Goal: Information Seeking & Learning: Learn about a topic

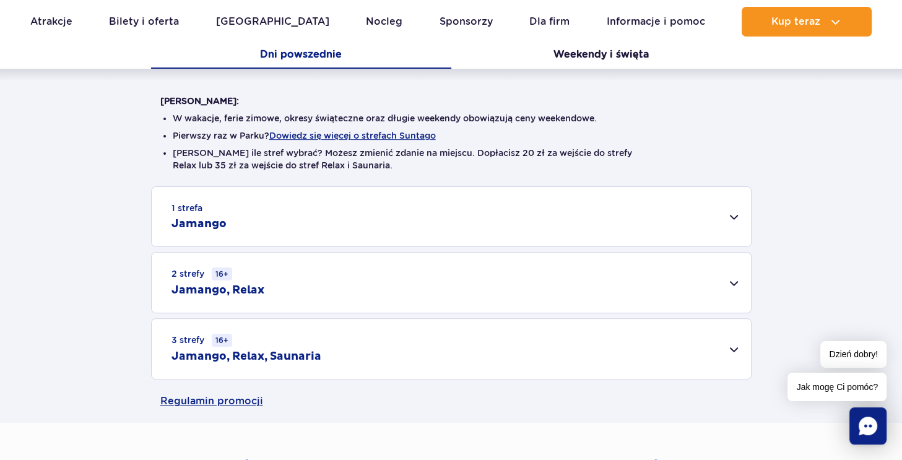
scroll to position [277, 0]
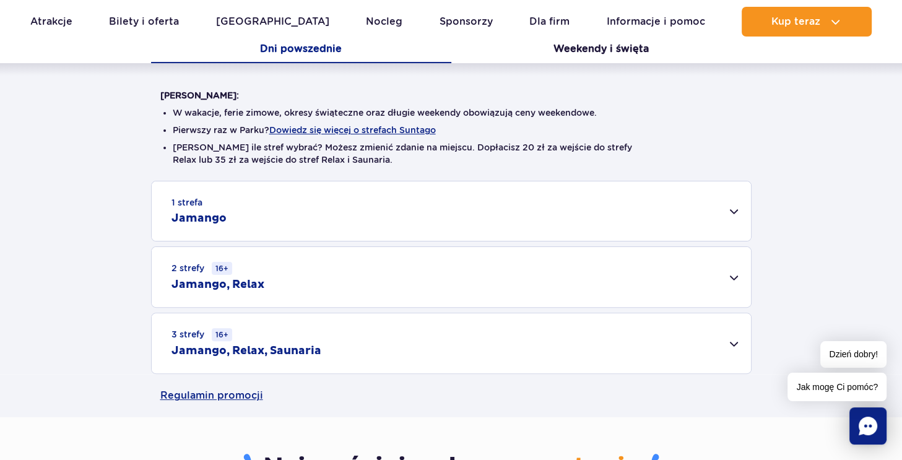
click at [571, 196] on div "1 strefa Jamango" at bounding box center [451, 210] width 599 height 59
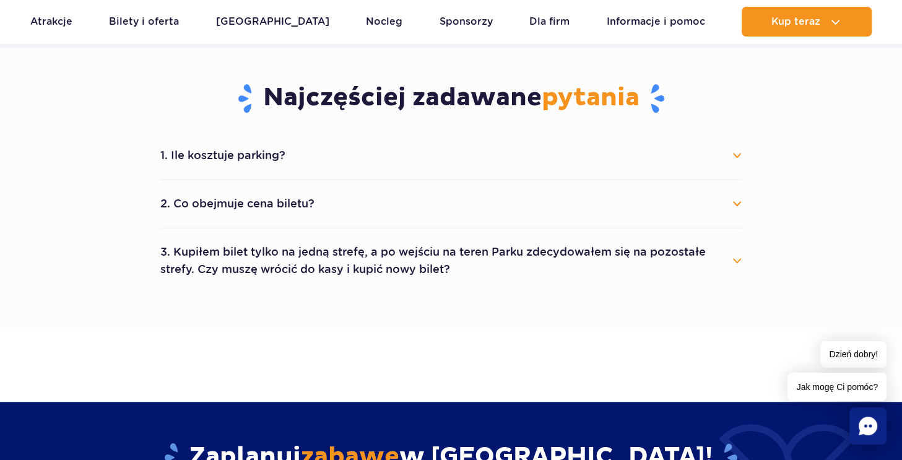
scroll to position [1106, 0]
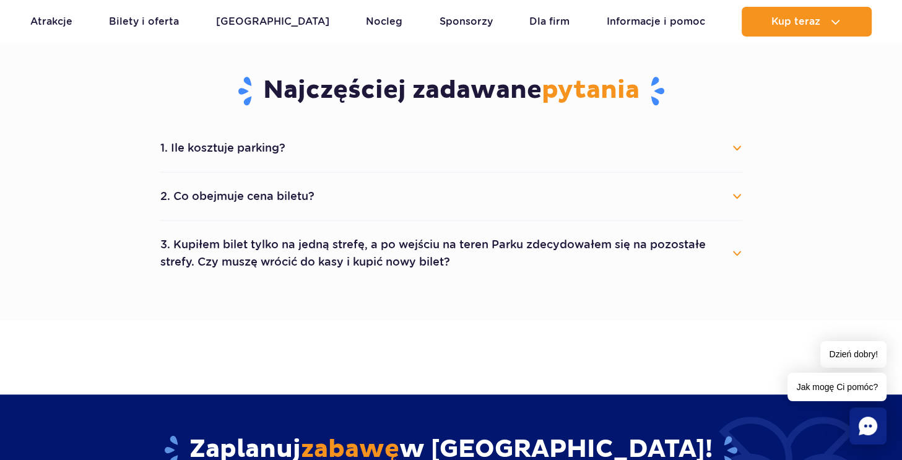
click at [265, 153] on button "1. Ile kosztuje parking?" at bounding box center [451, 147] width 582 height 27
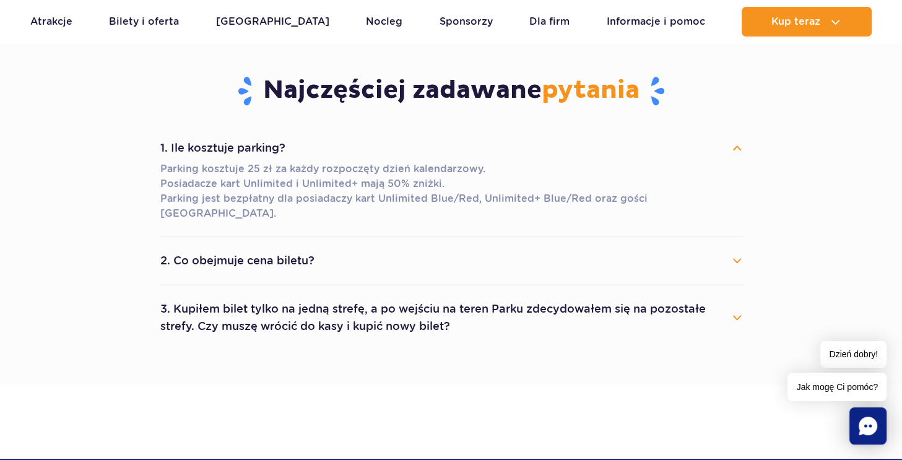
click at [291, 145] on button "1. Ile kosztuje parking?" at bounding box center [451, 147] width 582 height 27
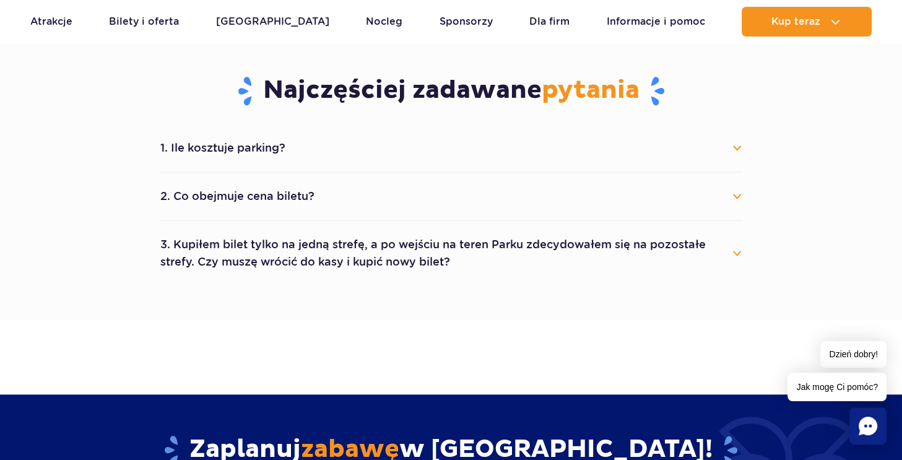
click at [274, 187] on button "2. Co obejmuje cena biletu?" at bounding box center [451, 196] width 582 height 27
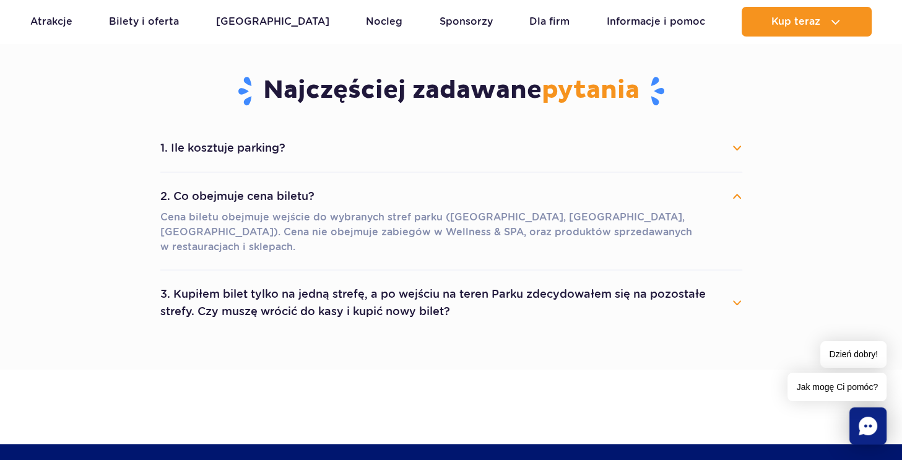
click at [271, 194] on button "2. Co obejmuje cena biletu?" at bounding box center [451, 196] width 582 height 27
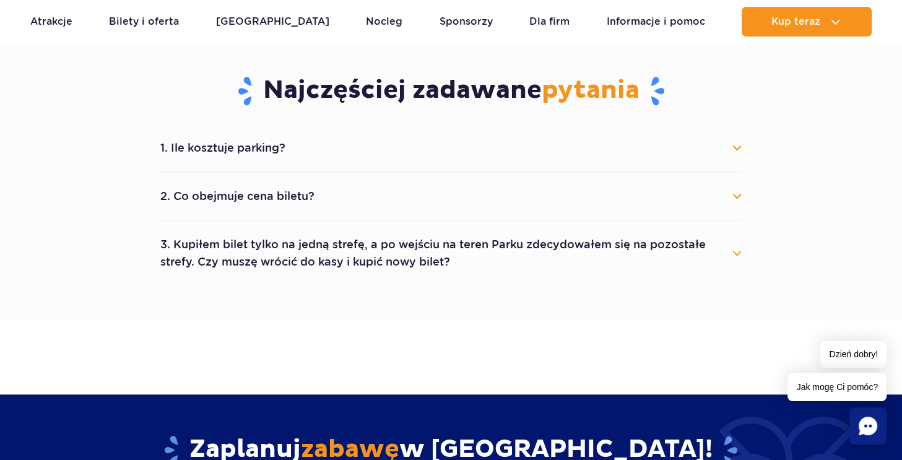
click at [289, 248] on button "3. Kupiłem bilet tylko na jedną strefę, a po wejściu na teren Parku zdecydowałe…" at bounding box center [451, 253] width 582 height 45
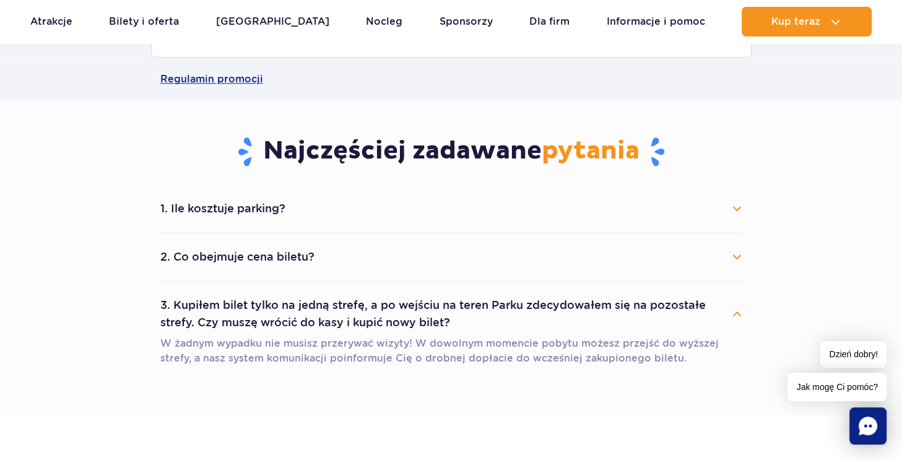
scroll to position [1041, 0]
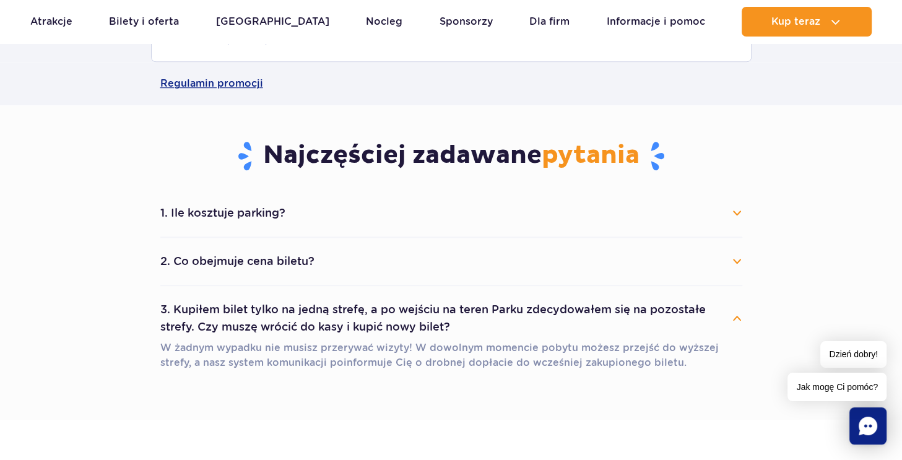
click at [278, 309] on button "3. Kupiłem bilet tylko na jedną strefę, a po wejściu na teren Parku zdecydowałe…" at bounding box center [451, 318] width 582 height 45
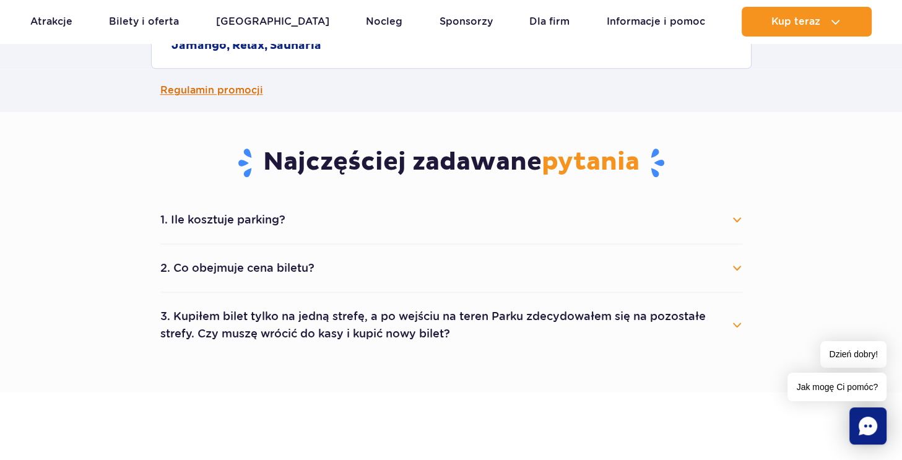
scroll to position [1063, 0]
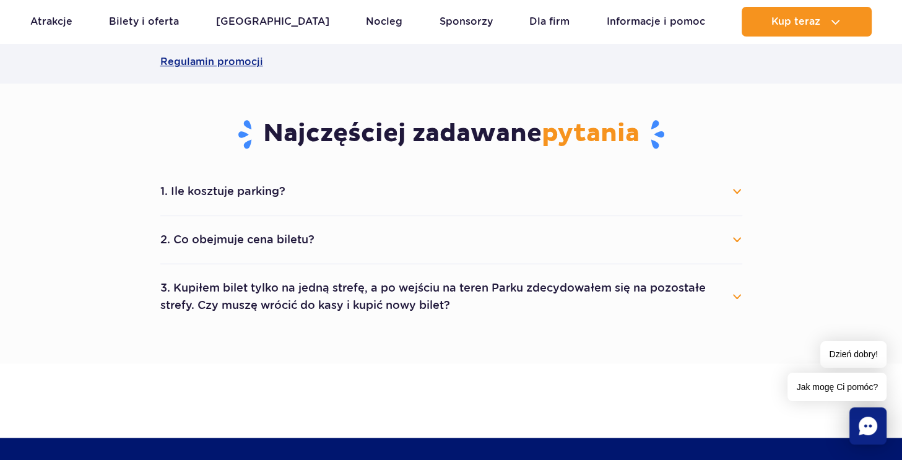
click at [319, 238] on button "2. Co obejmuje cena biletu?" at bounding box center [451, 239] width 582 height 27
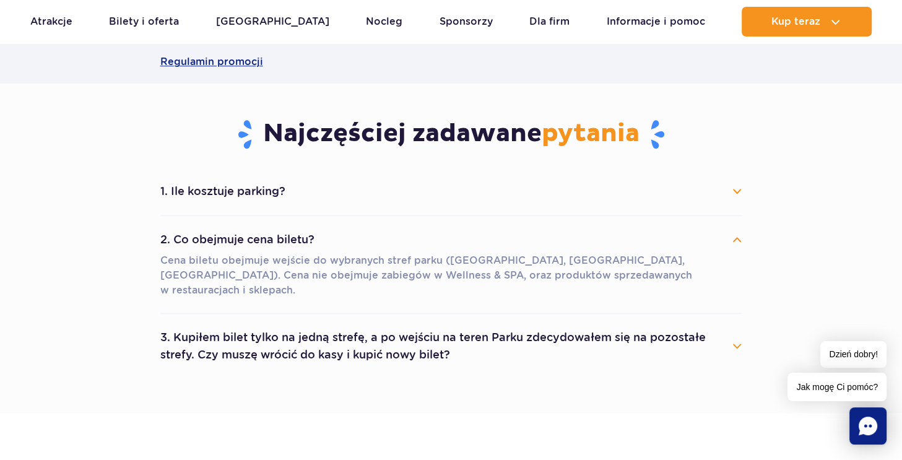
click at [319, 238] on button "2. Co obejmuje cena biletu?" at bounding box center [451, 239] width 582 height 27
